Goal: Task Accomplishment & Management: Complete application form

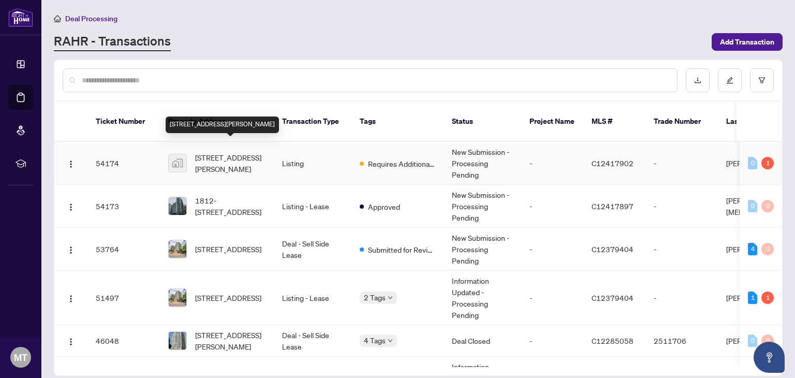
click at [218, 152] on span "[STREET_ADDRESS][PERSON_NAME]" at bounding box center [230, 163] width 70 height 23
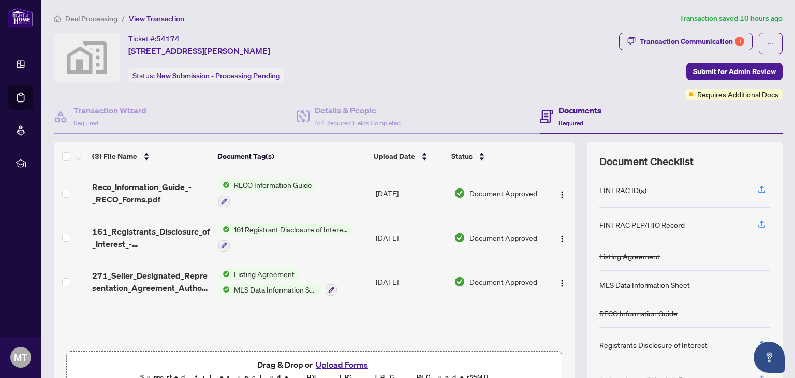
click at [559, 119] on span "Required" at bounding box center [570, 123] width 25 height 8
click at [559, 110] on h4 "Documents" at bounding box center [579, 110] width 43 height 12
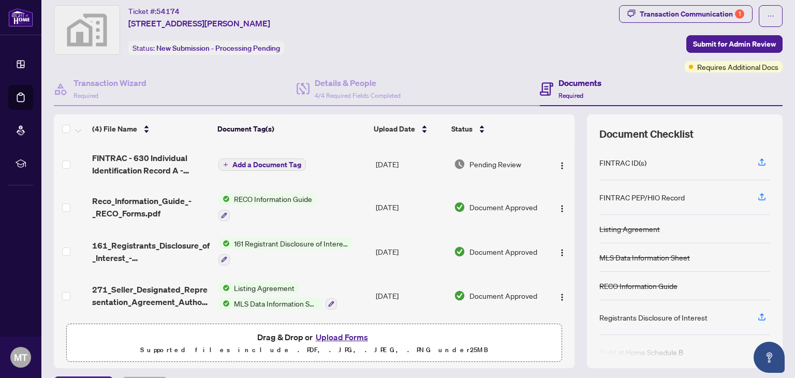
scroll to position [3, 0]
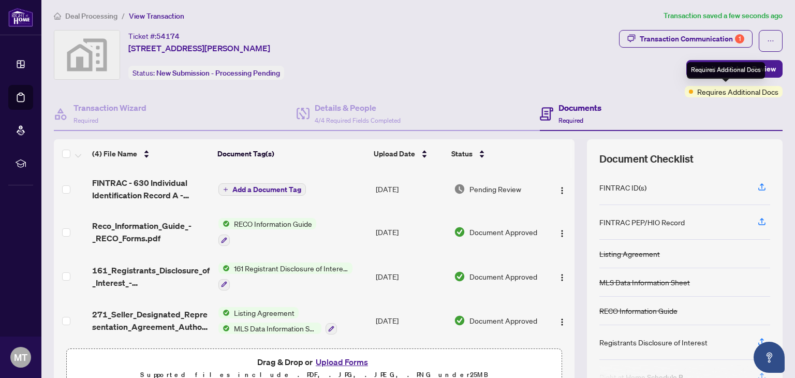
click at [719, 68] on div "Requires Additional Docs" at bounding box center [726, 70] width 78 height 17
click at [705, 65] on span "Submit for Admin Review" at bounding box center [734, 69] width 83 height 17
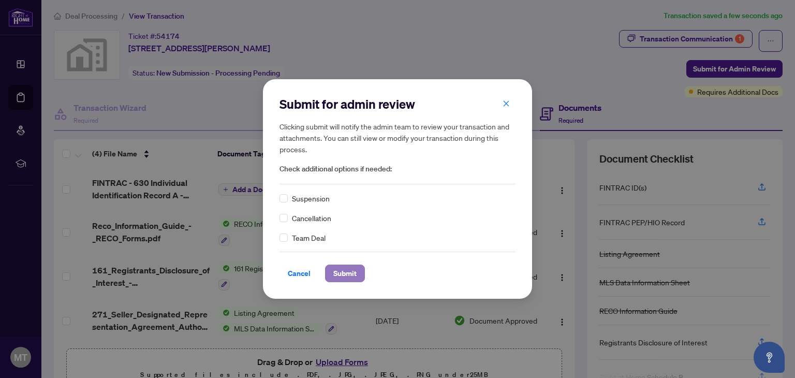
click at [346, 272] on span "Submit" at bounding box center [344, 273] width 23 height 17
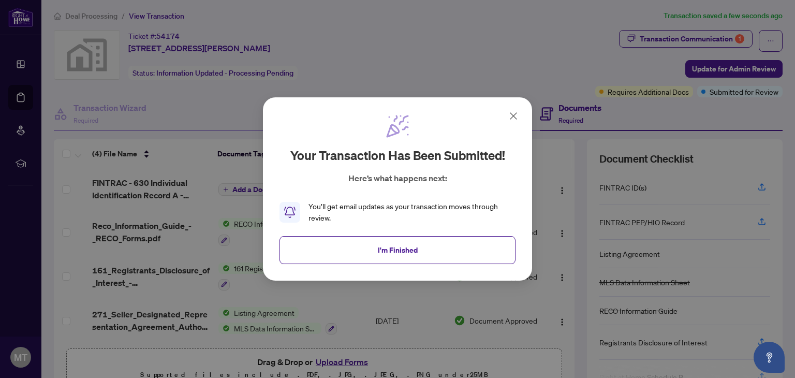
click at [513, 116] on icon at bounding box center [513, 116] width 12 height 12
